Goal: Task Accomplishment & Management: Manage account settings

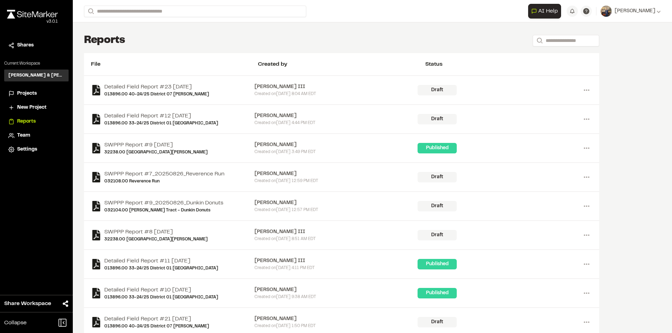
click at [29, 93] on span "Projects" at bounding box center [27, 94] width 20 height 8
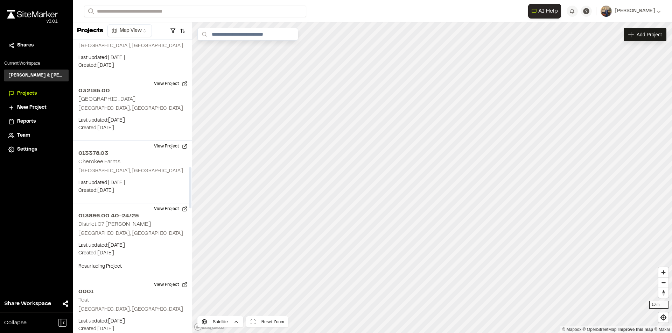
scroll to position [980, 0]
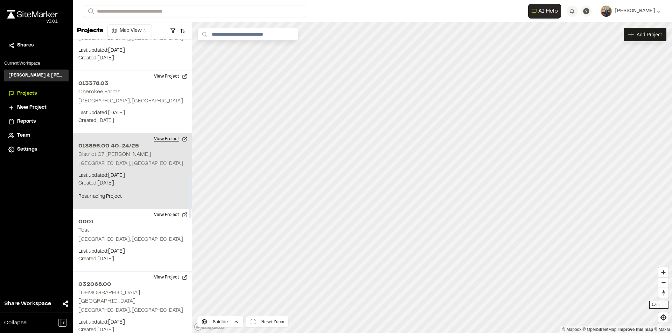
click at [164, 140] on button "View Project" at bounding box center [171, 139] width 42 height 11
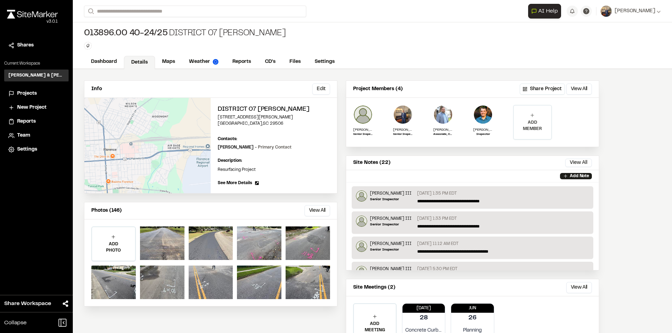
click at [532, 123] on p "ADD MEMBER" at bounding box center [532, 126] width 37 height 13
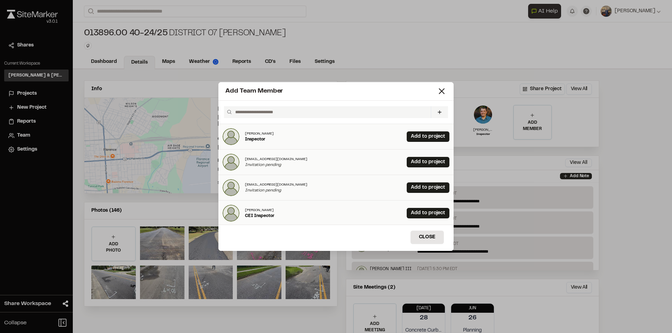
click at [241, 114] on input "text" at bounding box center [330, 112] width 196 height 12
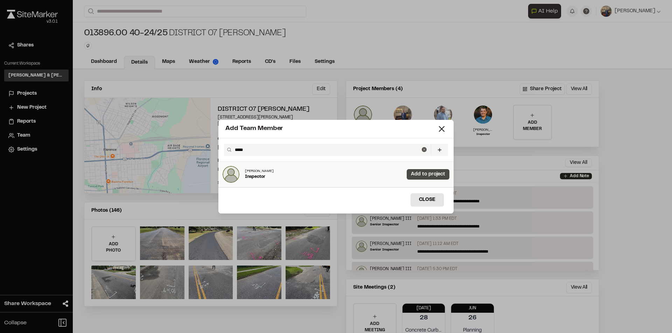
type input "*****"
click at [432, 176] on link "Add to project" at bounding box center [427, 174] width 43 height 10
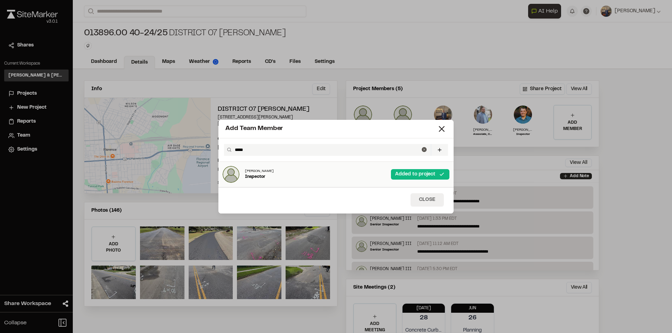
click at [426, 199] on button "Close" at bounding box center [426, 199] width 33 height 13
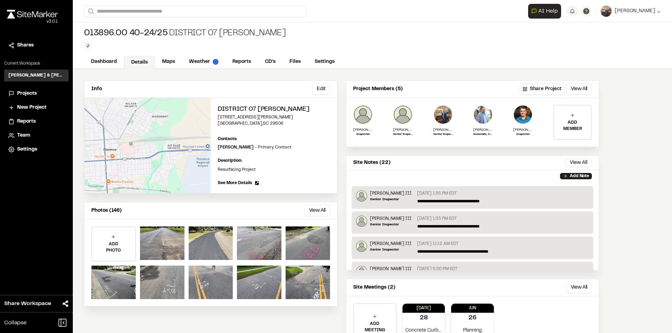
click at [21, 93] on span "Projects" at bounding box center [27, 94] width 20 height 8
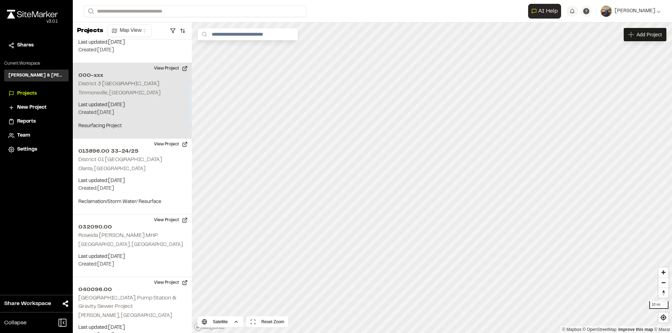
scroll to position [315, 0]
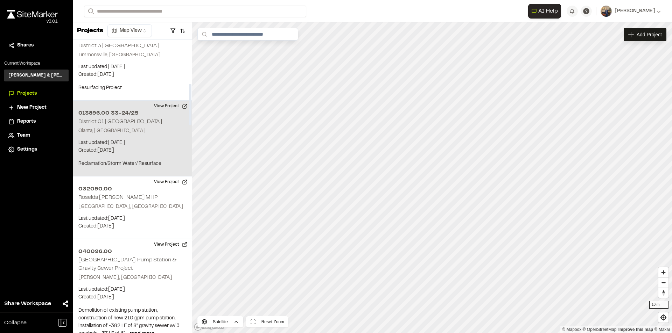
click at [164, 106] on button "View Project" at bounding box center [171, 106] width 42 height 11
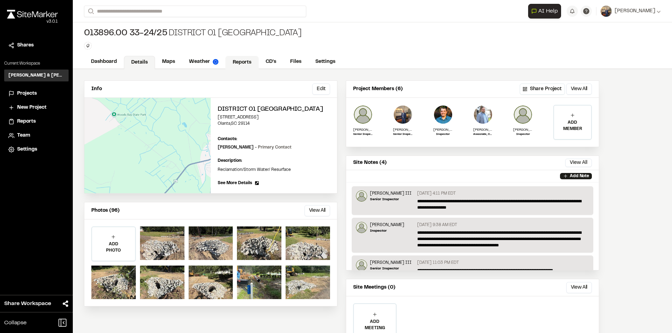
click at [241, 61] on link "Reports" at bounding box center [241, 62] width 33 height 13
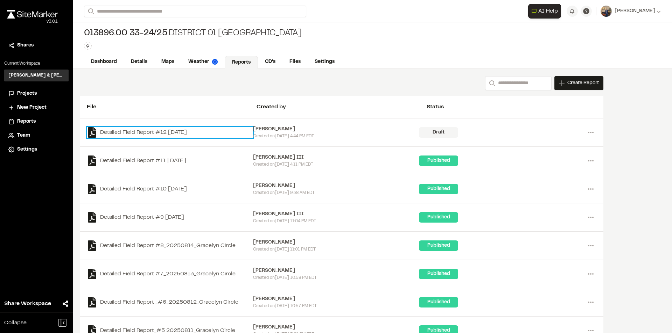
click at [165, 131] on link "Detailed Field Report #12 [DATE]" at bounding box center [170, 132] width 166 height 10
